Goal: Information Seeking & Learning: Learn about a topic

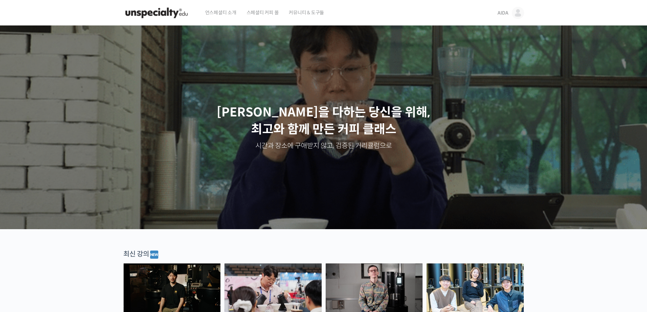
click at [164, 13] on img at bounding box center [156, 13] width 67 height 20
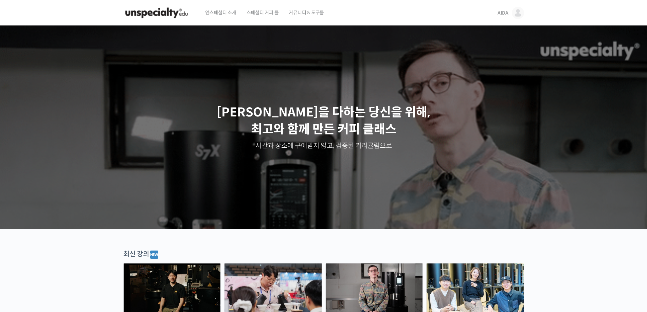
click at [503, 15] on span "AIDA" at bounding box center [502, 13] width 11 height 6
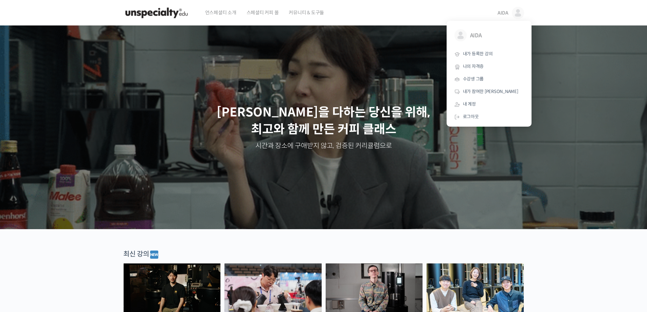
click at [444, 176] on div "Slider" at bounding box center [323, 127] width 407 height 204
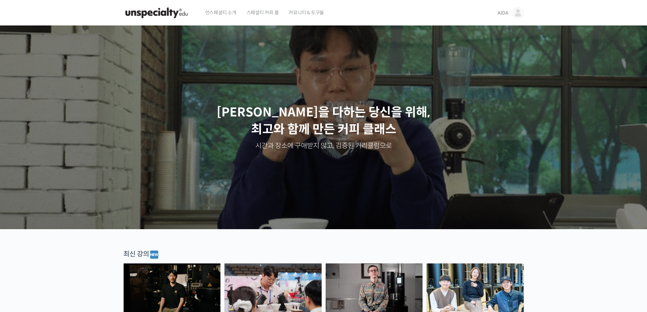
click at [379, 295] on img at bounding box center [374, 288] width 97 height 50
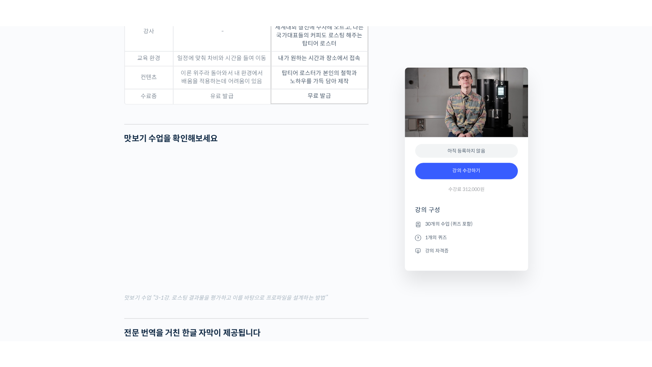
scroll to position [2182, 0]
